Goal: Task Accomplishment & Management: Complete application form

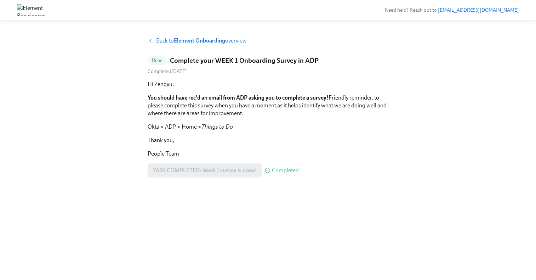
click at [209, 39] on strong "Element Onboarding" at bounding box center [199, 40] width 51 height 7
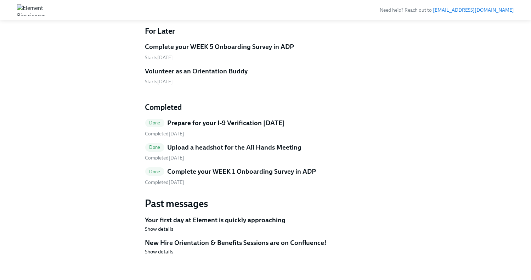
scroll to position [139, 0]
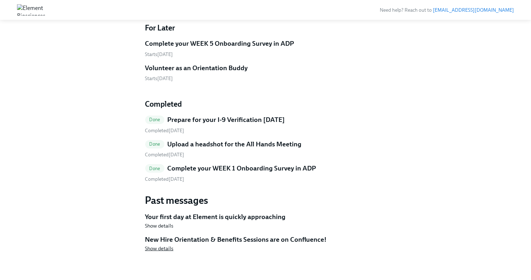
click at [163, 250] on span "Show details" at bounding box center [159, 248] width 28 height 7
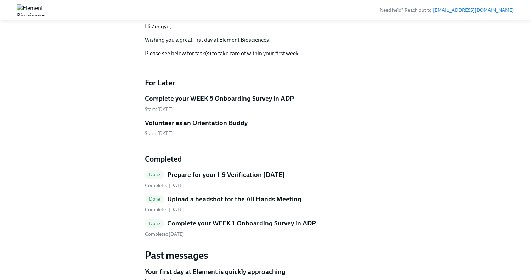
scroll to position [0, 0]
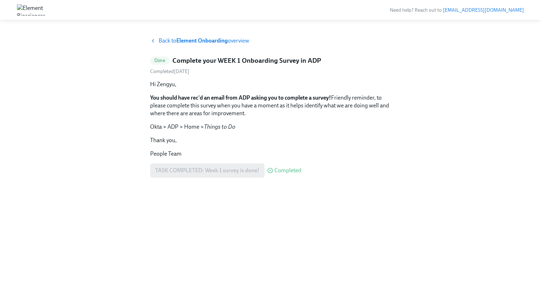
click at [332, 154] on p "People Team" at bounding box center [270, 154] width 241 height 8
click at [299, 136] on p "Thank you," at bounding box center [270, 140] width 241 height 8
click at [198, 148] on div "Hi Zengyu, You should have rec'd an email from ADP asking you to complete a sur…" at bounding box center [270, 118] width 241 height 77
click at [213, 41] on strong "Element Onboarding" at bounding box center [201, 40] width 51 height 7
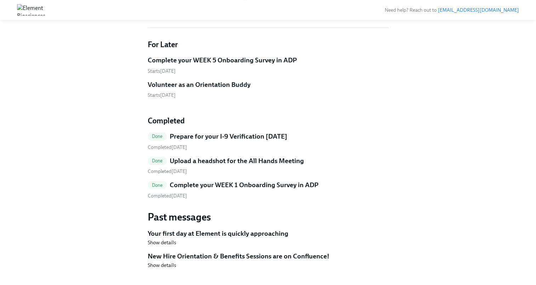
scroll to position [134, 0]
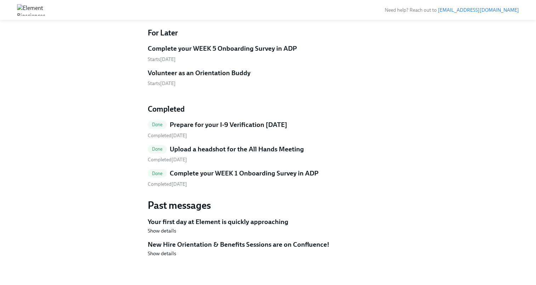
click at [173, 77] on h5 "Volunteer as an Orientation Buddy" at bounding box center [199, 72] width 103 height 9
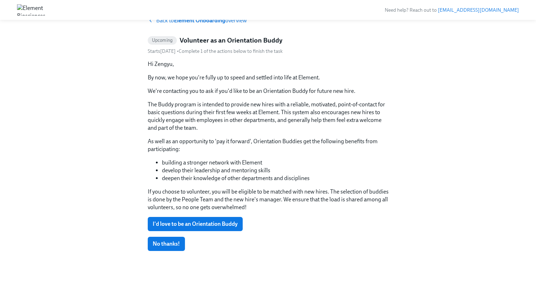
scroll to position [20, 0]
click at [200, 223] on span "I'd love to be an Orientation Buddy" at bounding box center [195, 224] width 85 height 7
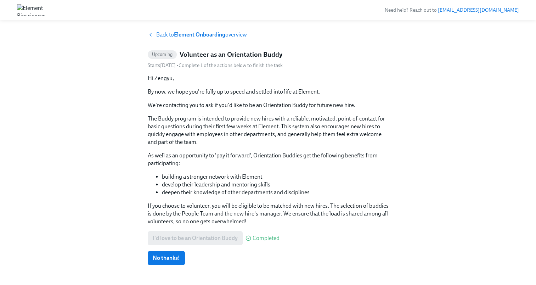
scroll to position [0, 0]
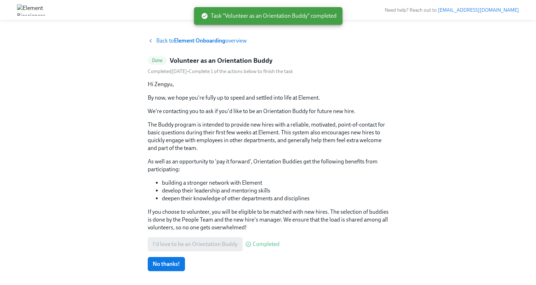
click at [214, 34] on div "Back to Element Onboarding overview Done Volunteer as an Orientation Buddy Comp…" at bounding box center [268, 166] width 536 height 277
click at [212, 39] on strong "Element Onboarding" at bounding box center [199, 40] width 51 height 7
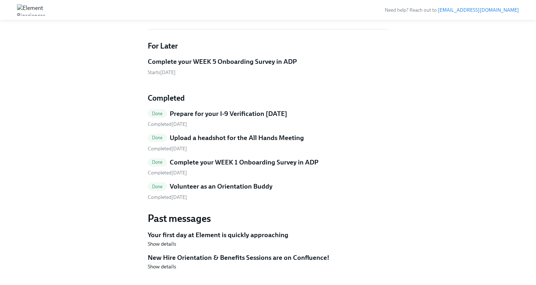
scroll to position [134, 0]
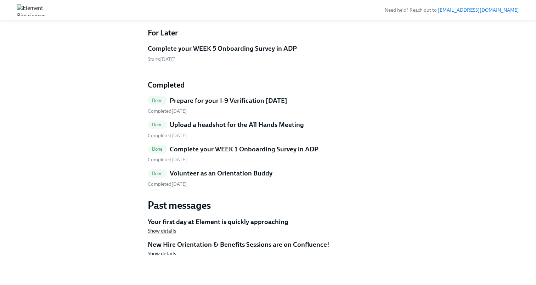
click at [162, 229] on span "Show details" at bounding box center [162, 230] width 28 height 7
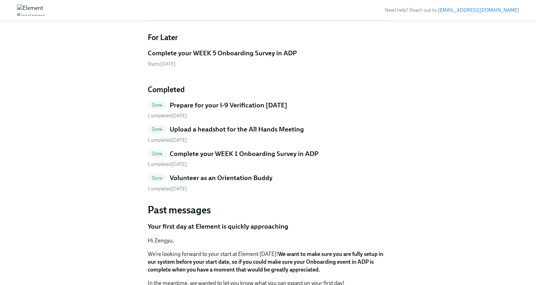
scroll to position [0, 0]
